Goal: Transaction & Acquisition: Purchase product/service

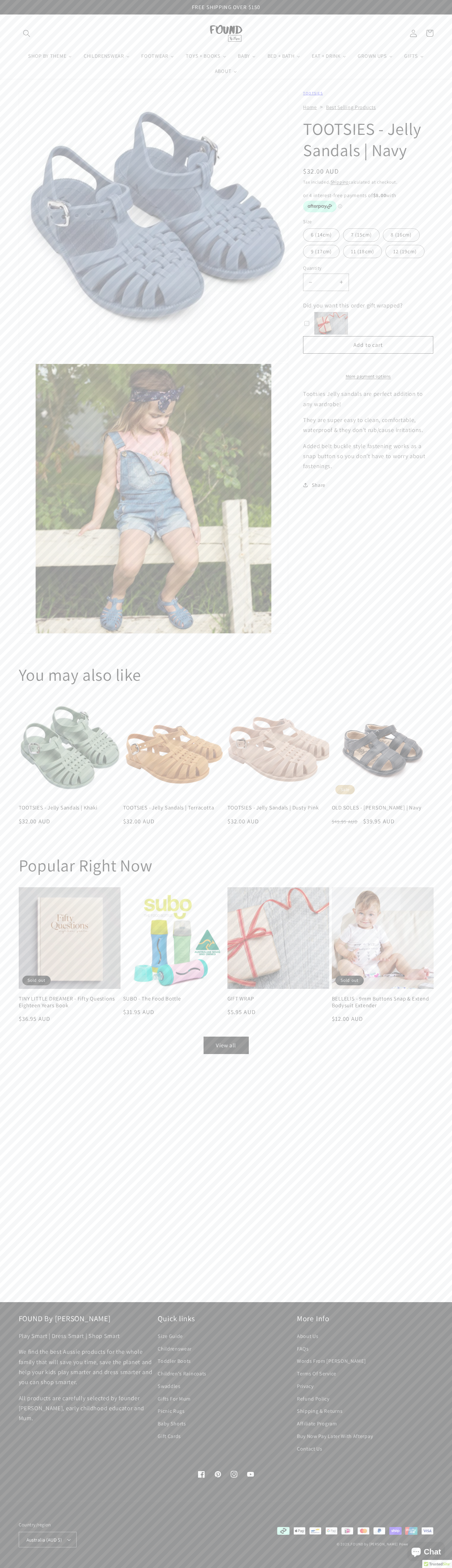
click at [309, 1449] on link "Contact Us" at bounding box center [309, 1449] width 26 height 13
click at [368, 345] on button "Add to cart" at bounding box center [368, 345] width 130 height 18
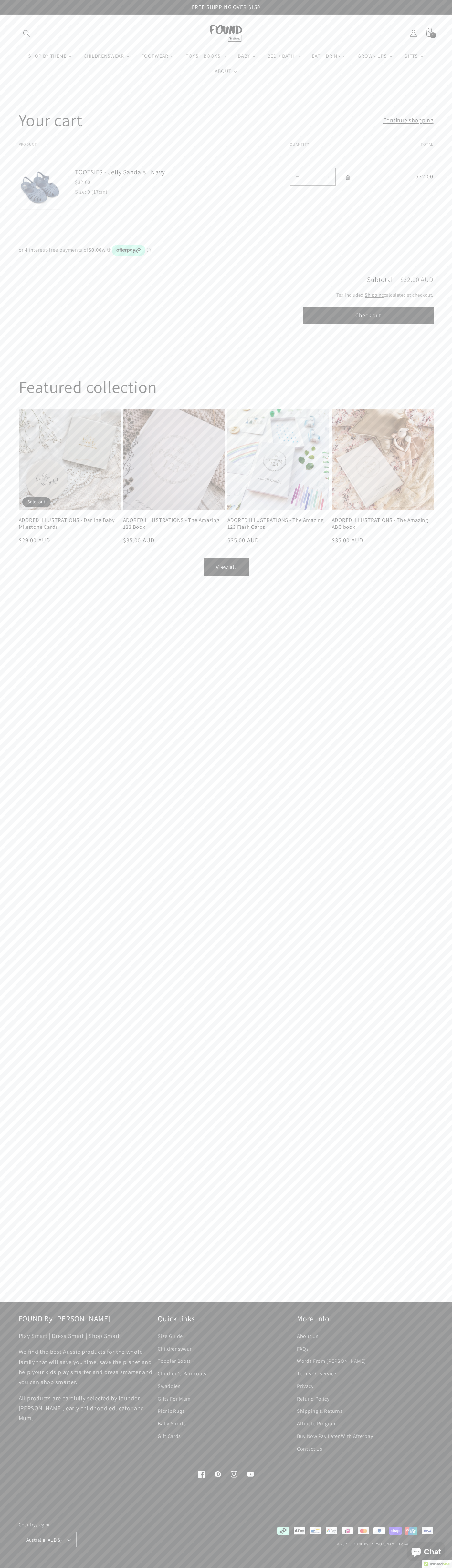
click at [368, 315] on button "Check out" at bounding box center [369, 315] width 130 height 18
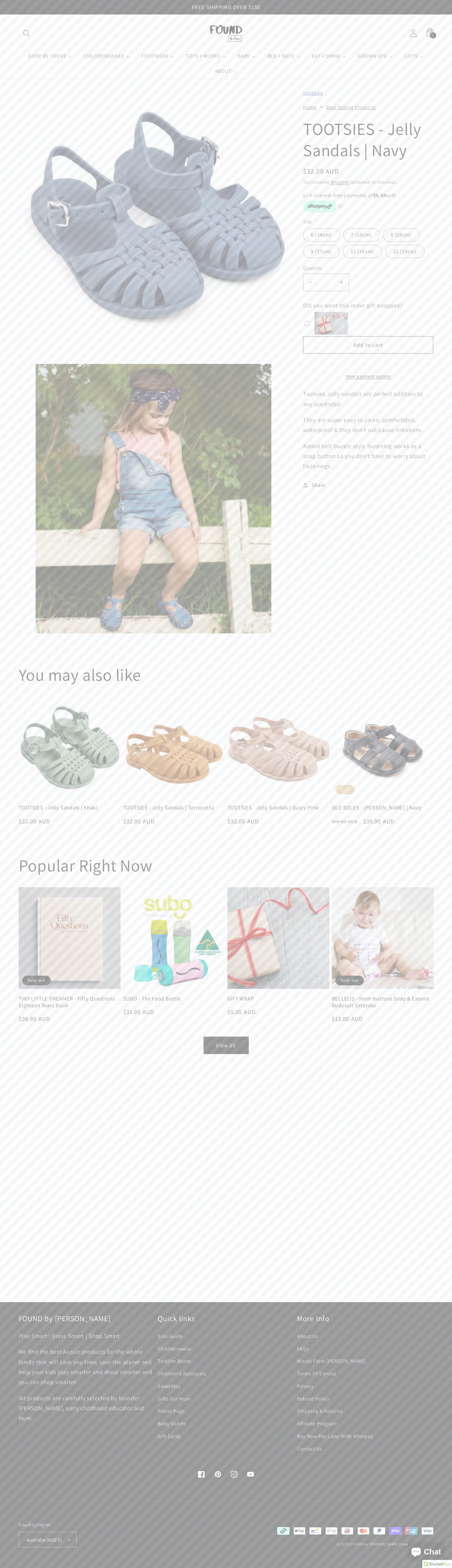
click at [429, 33] on icon at bounding box center [429, 33] width 16 height 16
